Goal: Transaction & Acquisition: Download file/media

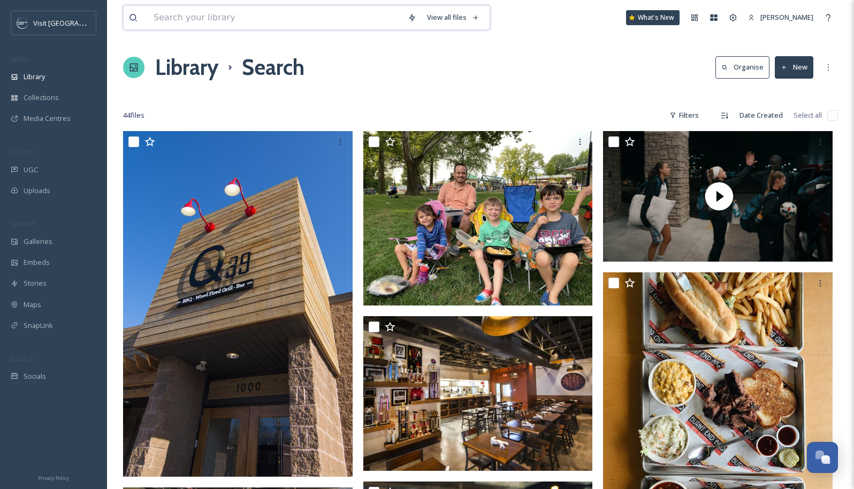
click at [204, 20] on input at bounding box center [275, 18] width 254 height 24
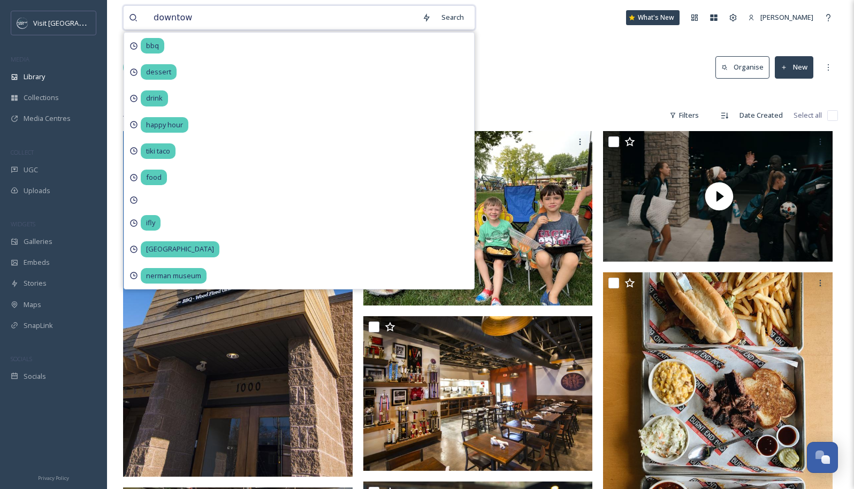
type input "downtown"
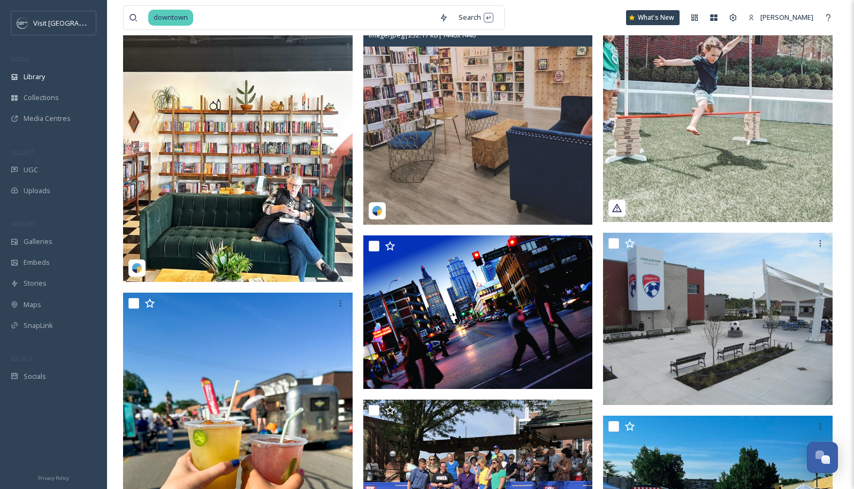
scroll to position [5088, 0]
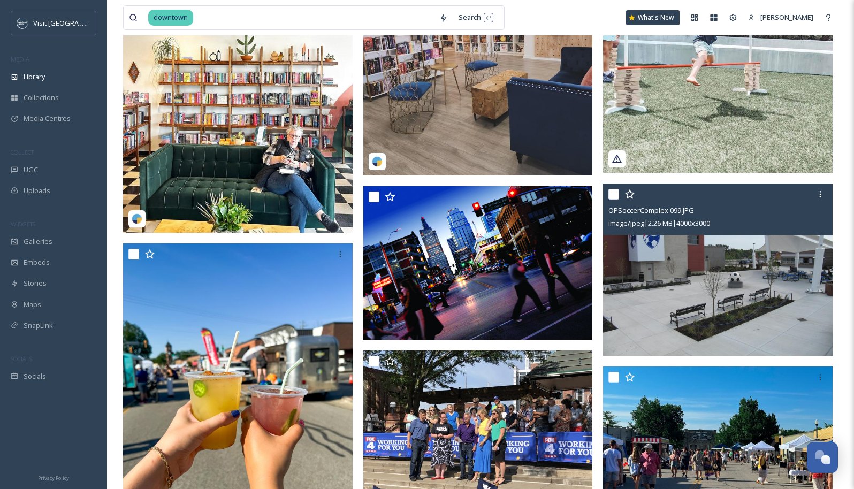
click at [738, 264] on img at bounding box center [717, 269] width 229 height 172
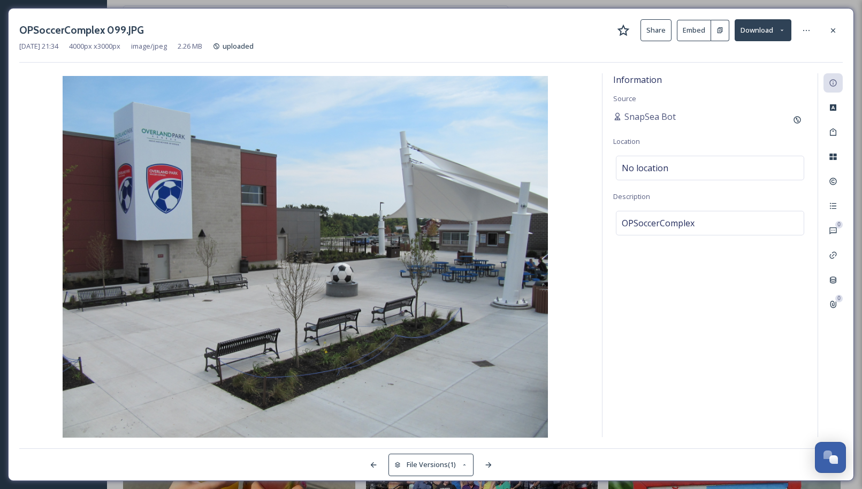
click at [758, 29] on button "Download" at bounding box center [762, 30] width 57 height 22
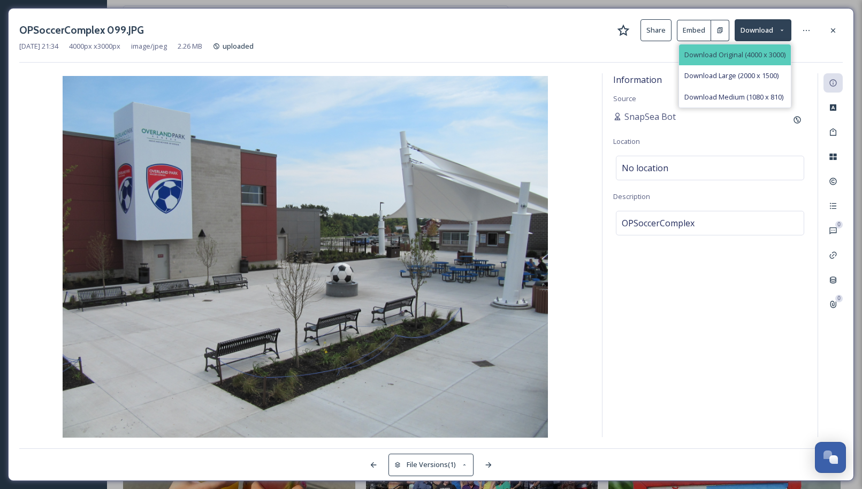
click at [749, 50] on span "Download Original (4000 x 3000)" at bounding box center [734, 55] width 101 height 10
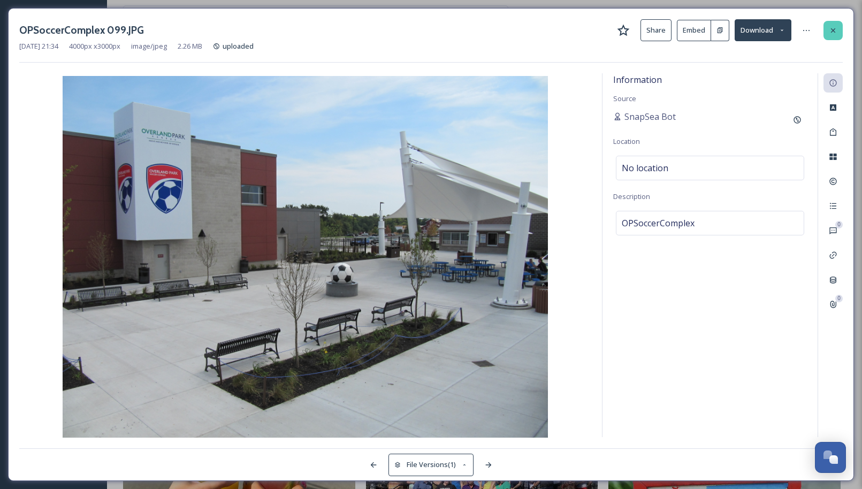
click at [830, 29] on icon at bounding box center [833, 30] width 9 height 9
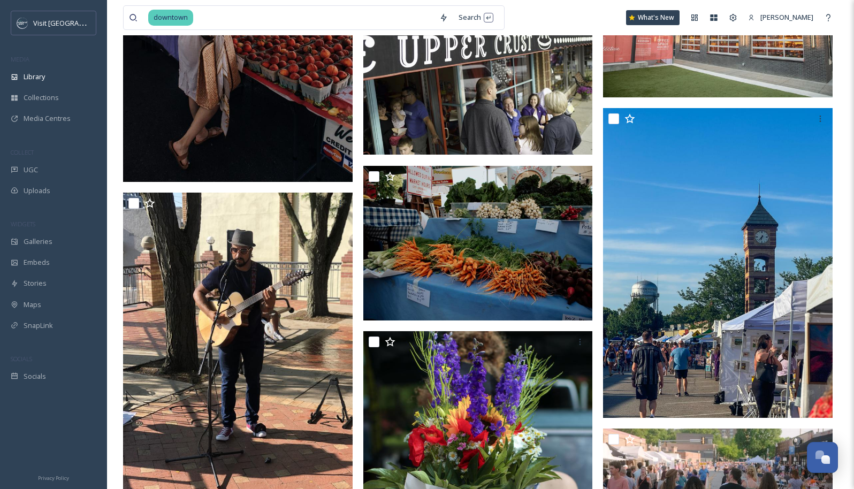
scroll to position [10703, 0]
